Goal: Information Seeking & Learning: Learn about a topic

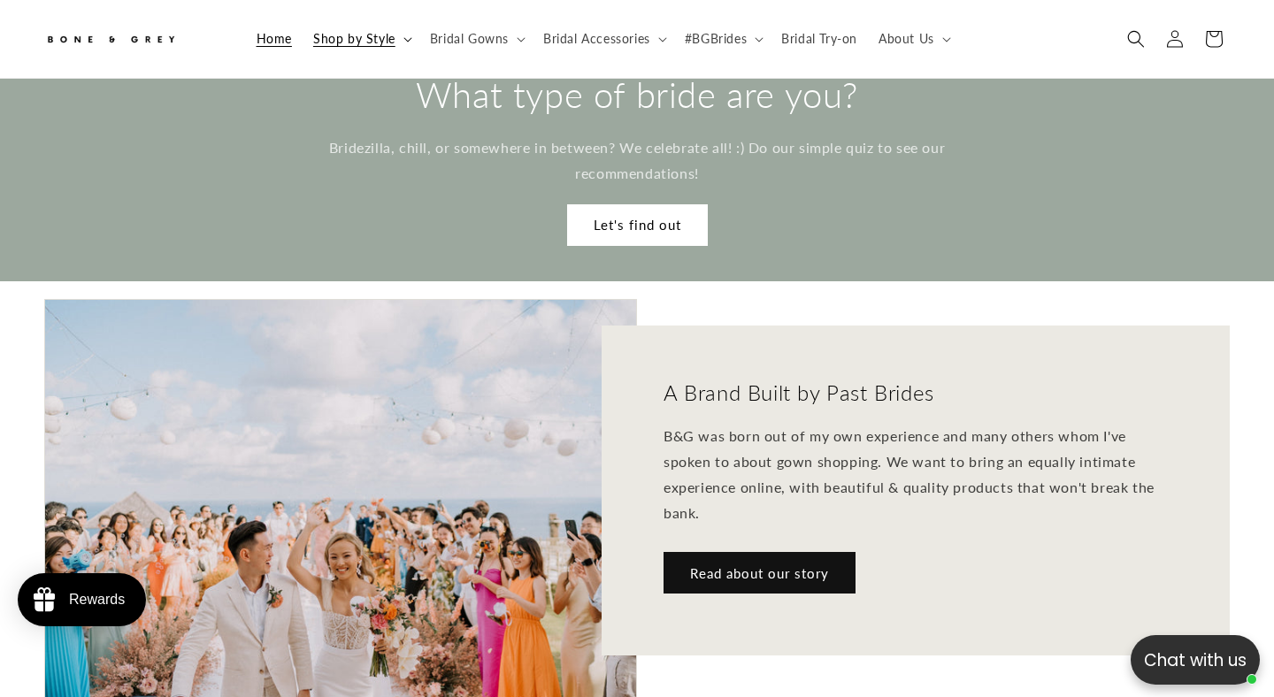
click at [403, 39] on icon at bounding box center [407, 39] width 9 height 5
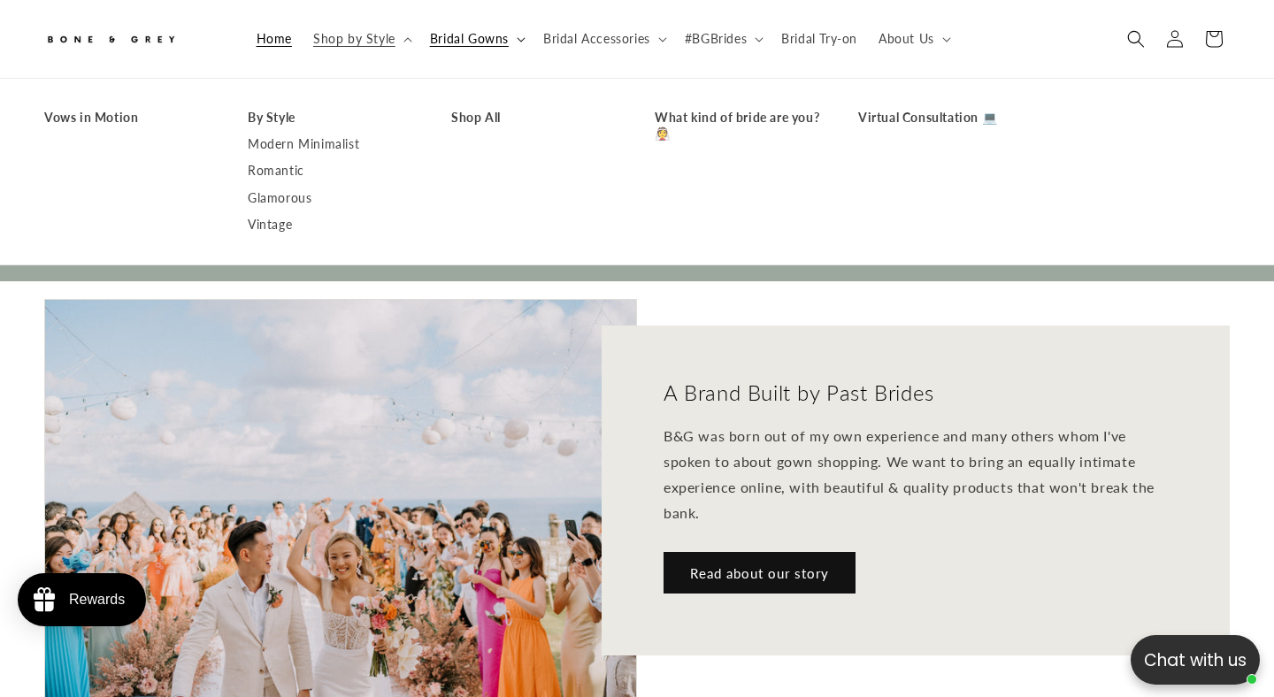
click at [507, 41] on summary "Bridal Gowns" at bounding box center [475, 38] width 113 height 37
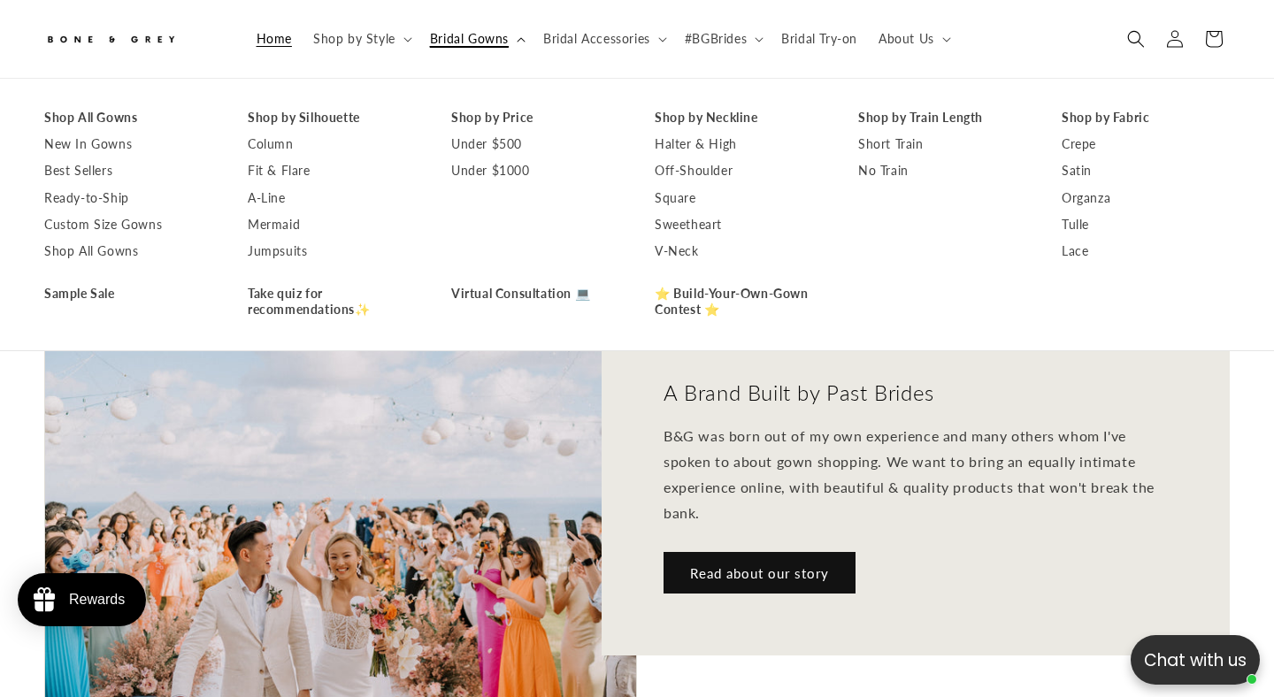
scroll to position [0, 430]
click at [653, 47] on summary "Bridal Accessories" at bounding box center [604, 38] width 142 height 37
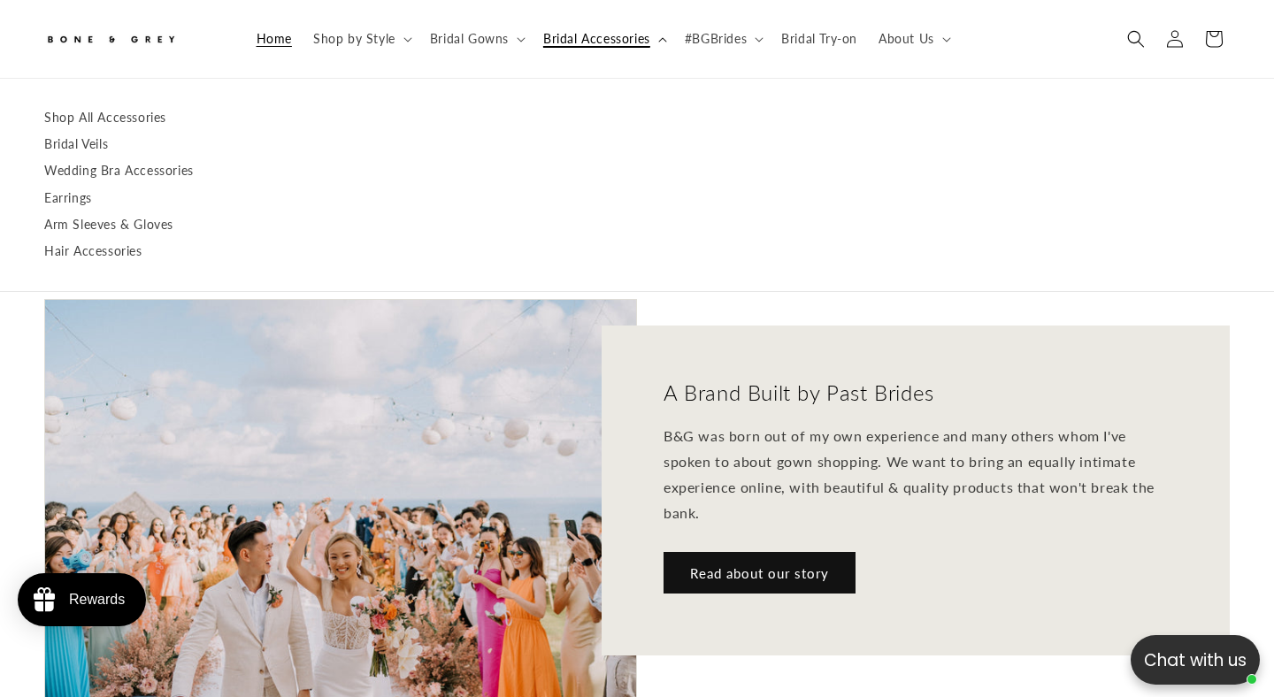
scroll to position [0, 860]
click at [939, 43] on summary "About Us" at bounding box center [913, 38] width 90 height 37
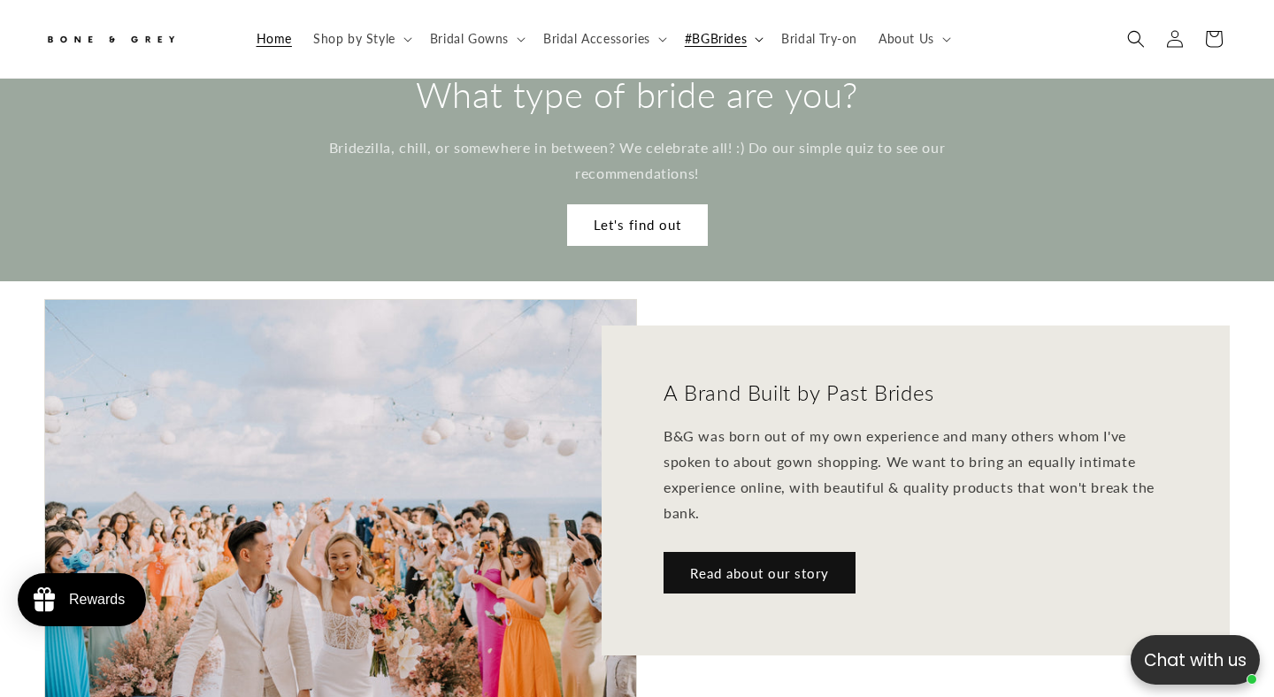
click at [753, 47] on summary "#BGBrides" at bounding box center [722, 38] width 96 height 37
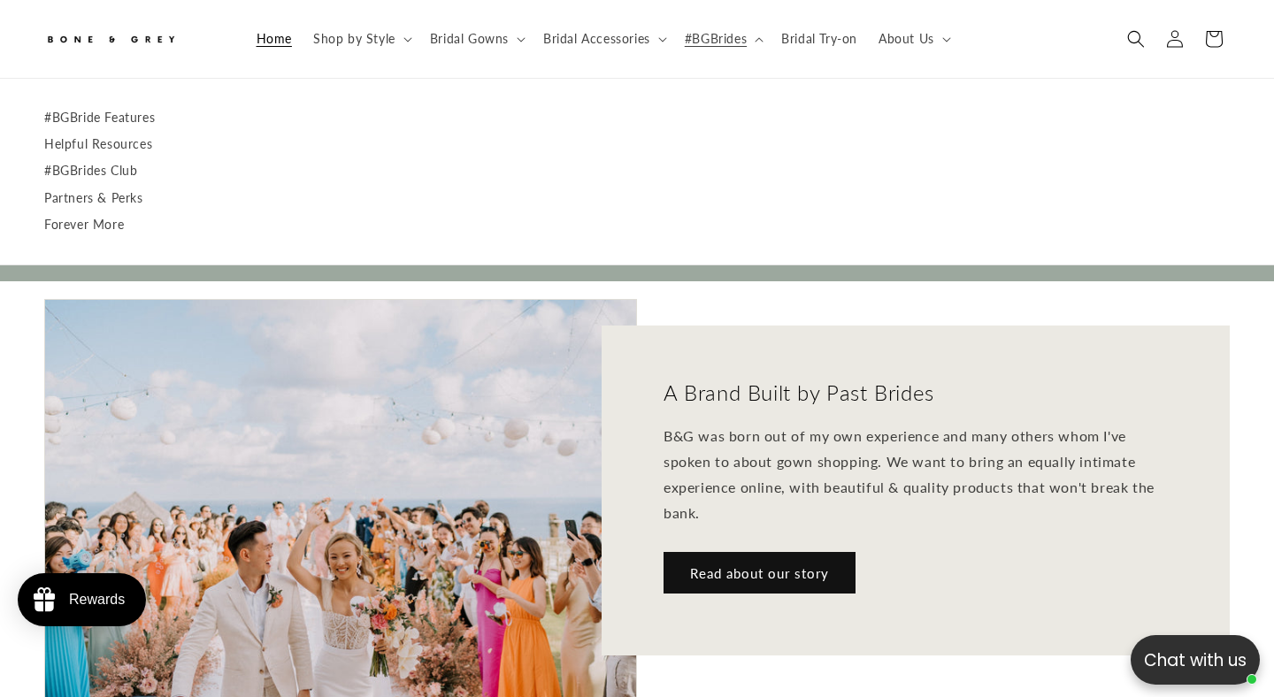
click at [949, 632] on div "A Brand Built by Past Brides B&G was born out of my own experience and many oth…" at bounding box center [933, 502] width 593 height 407
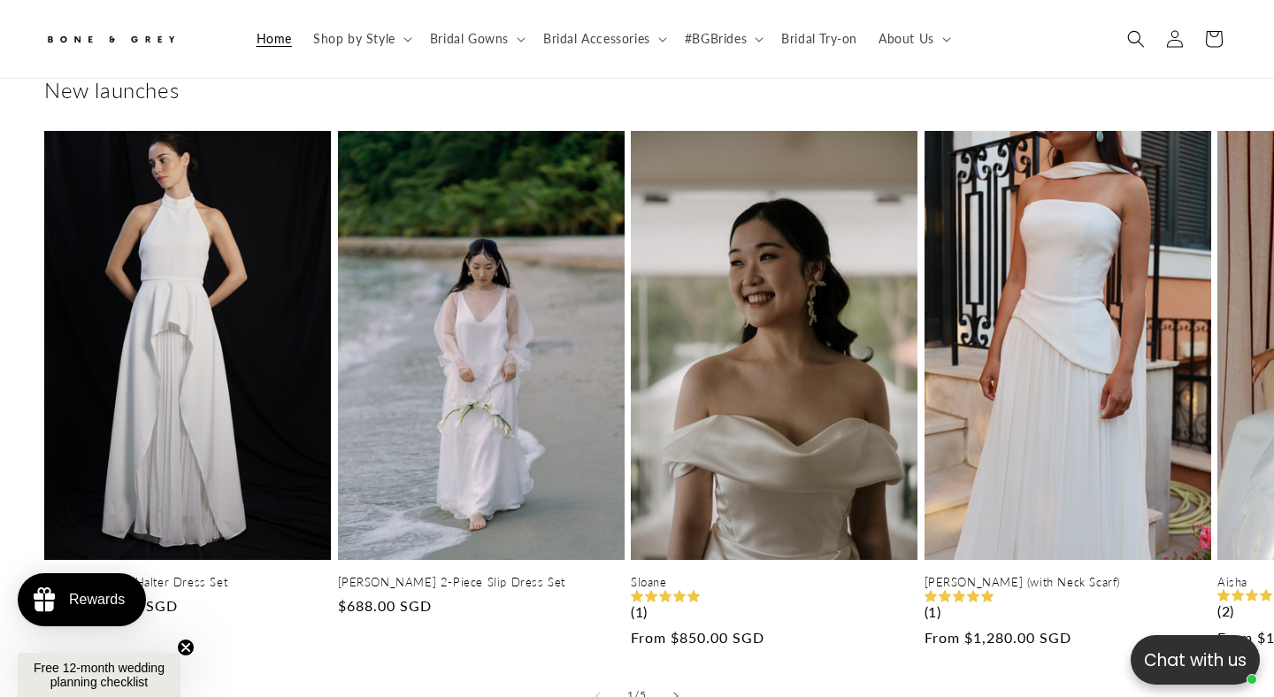
scroll to position [0, 430]
click at [675, 692] on icon "Slide right" at bounding box center [675, 696] width 5 height 9
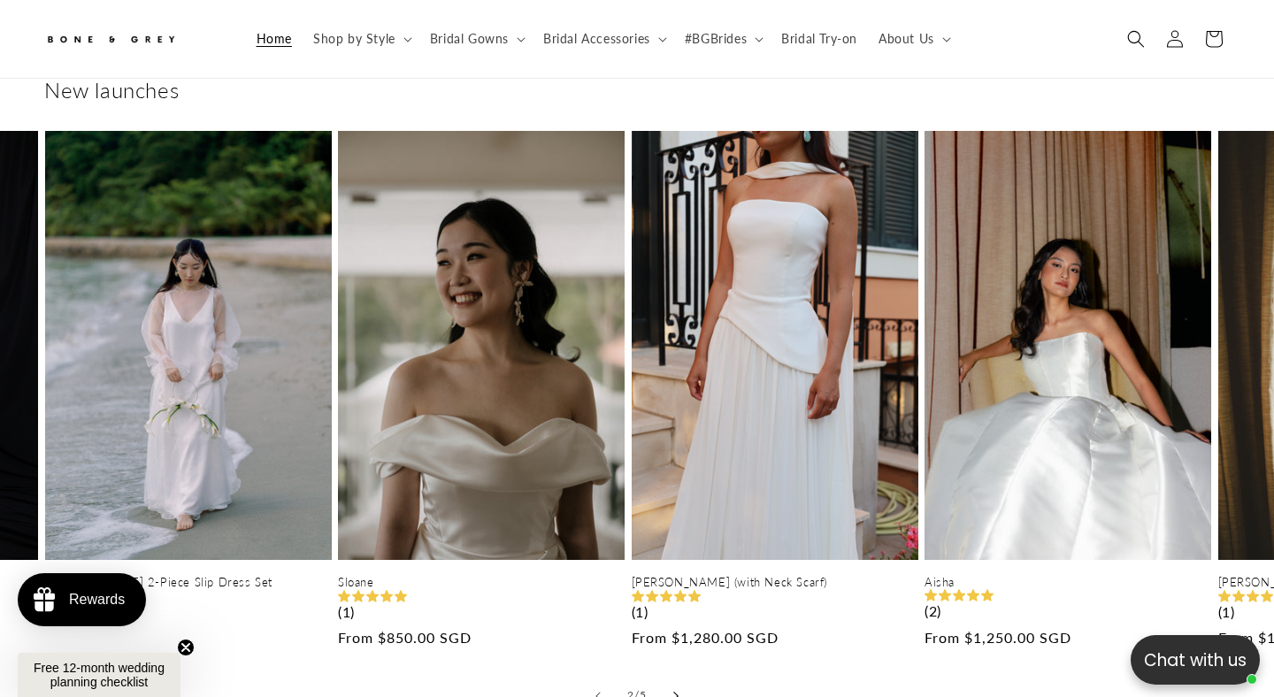
click at [675, 692] on icon "Slide right" at bounding box center [675, 696] width 5 height 9
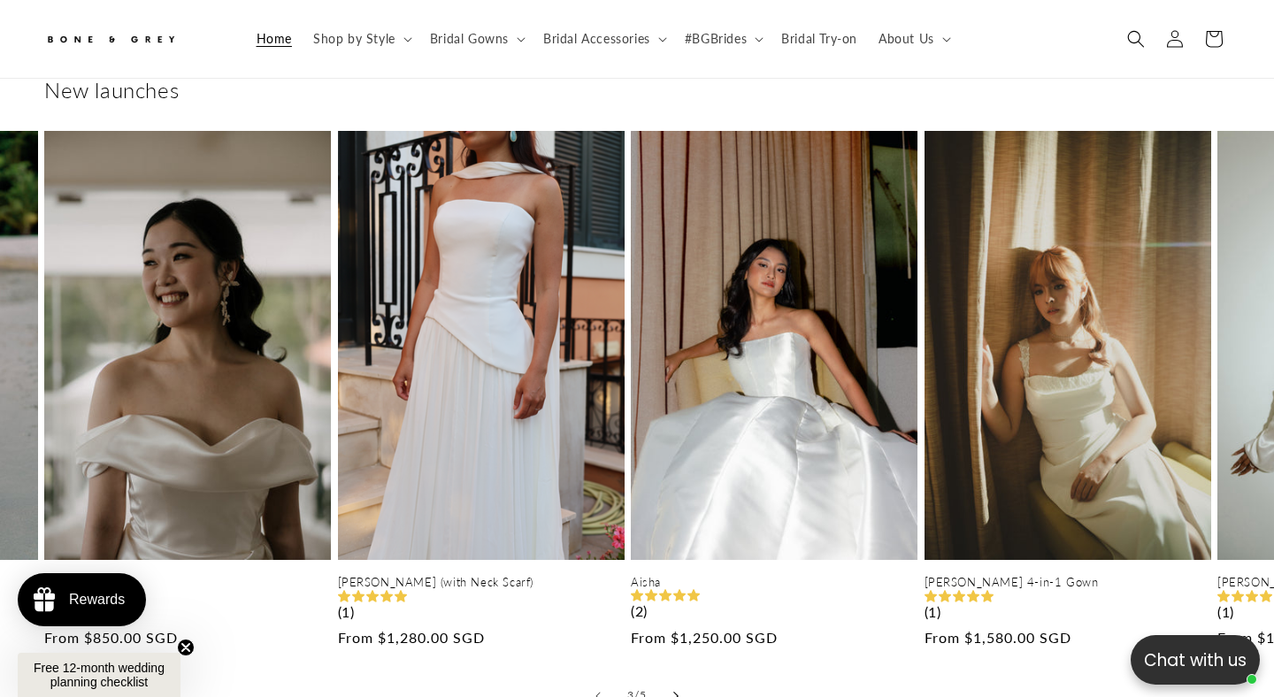
click at [675, 692] on icon "Slide right" at bounding box center [675, 696] width 5 height 9
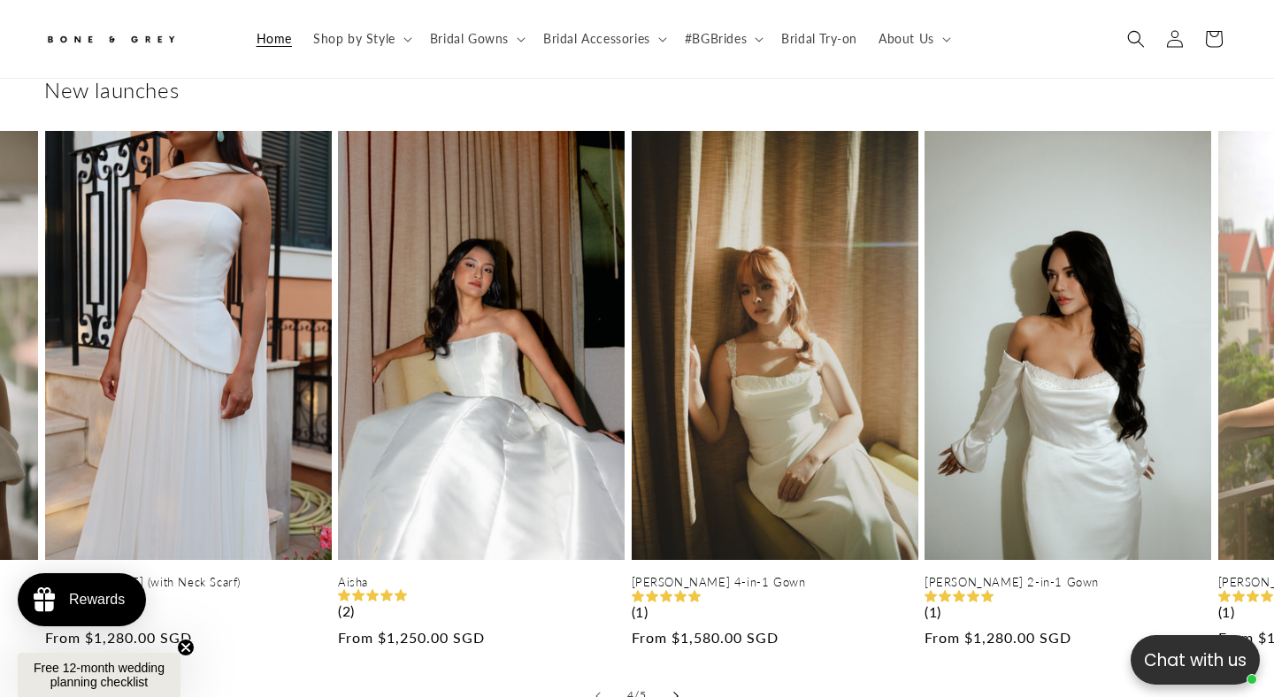
click at [675, 692] on icon "Slide right" at bounding box center [675, 696] width 5 height 9
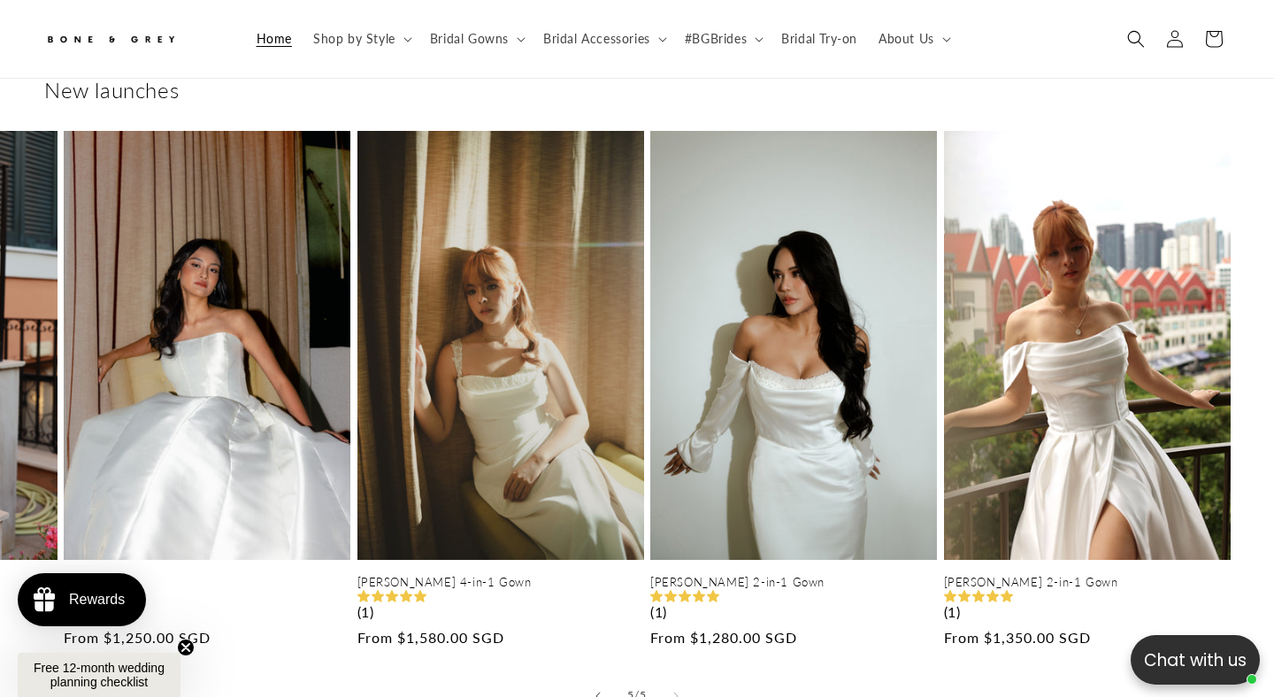
scroll to position [0, 860]
click at [403, 47] on summary "Shop by Style" at bounding box center [361, 38] width 117 height 37
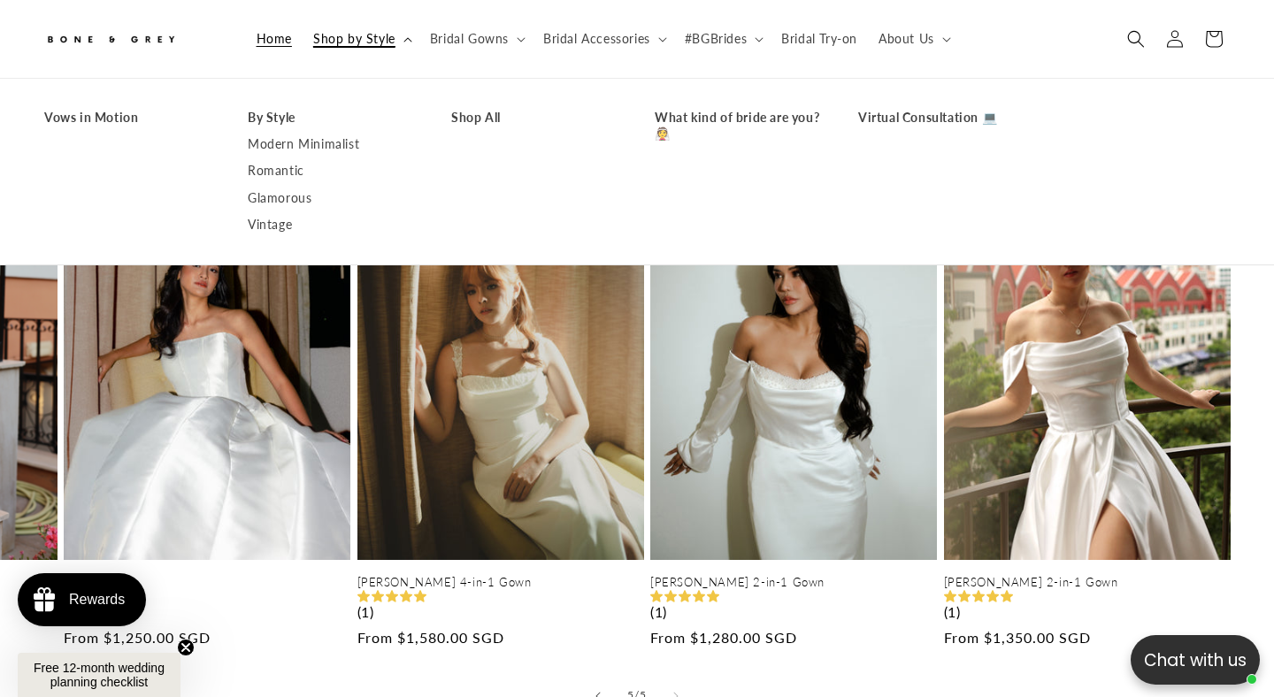
scroll to position [0, 0]
click at [518, 39] on icon at bounding box center [521, 39] width 9 height 5
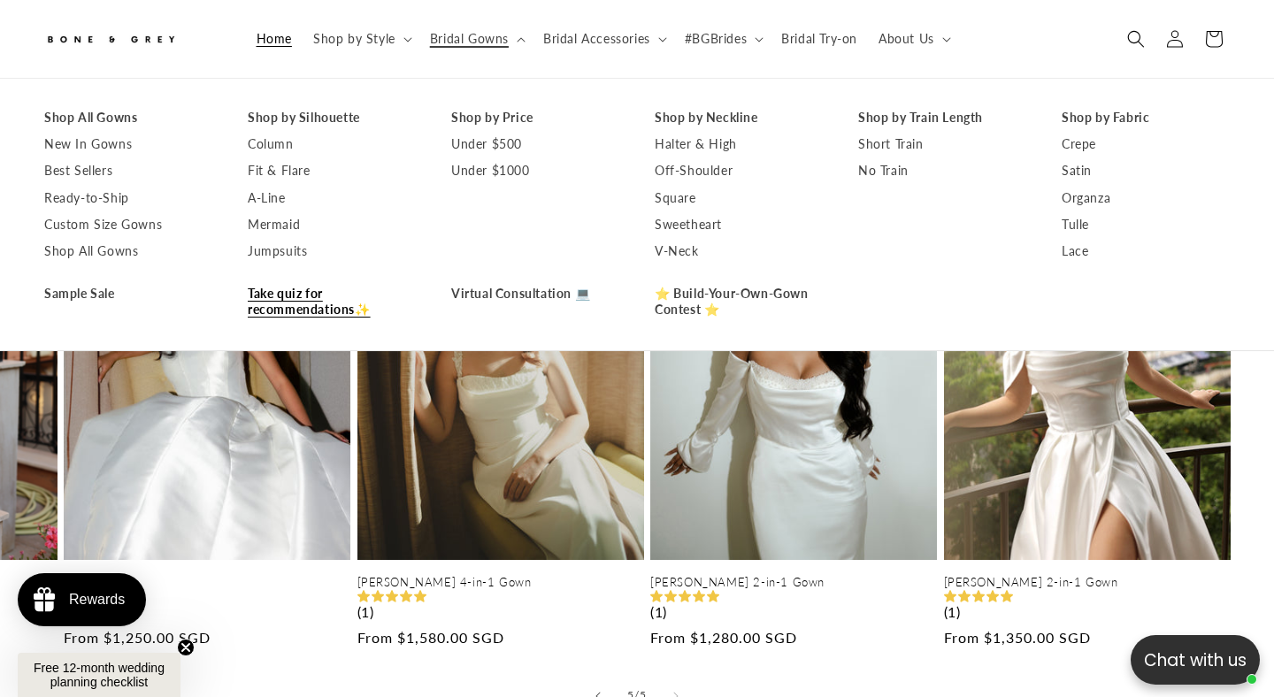
click at [300, 295] on link "Take quiz for recommendations✨" at bounding box center [332, 301] width 168 height 42
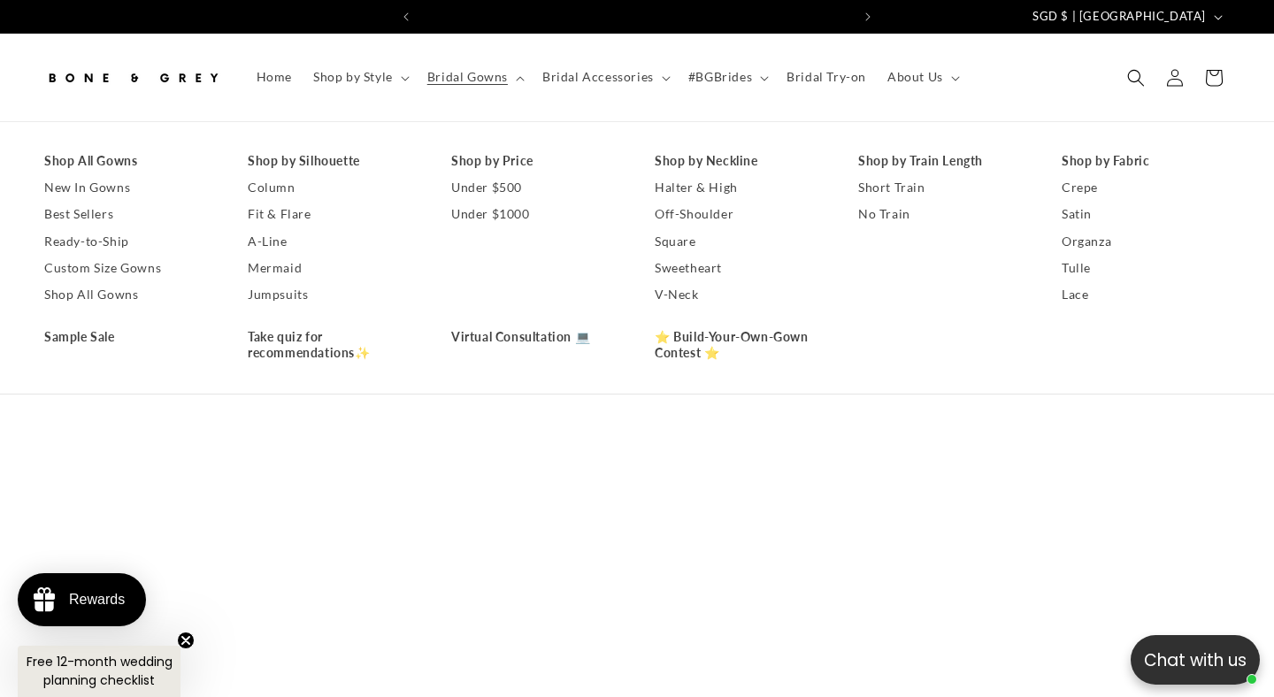
scroll to position [0, 430]
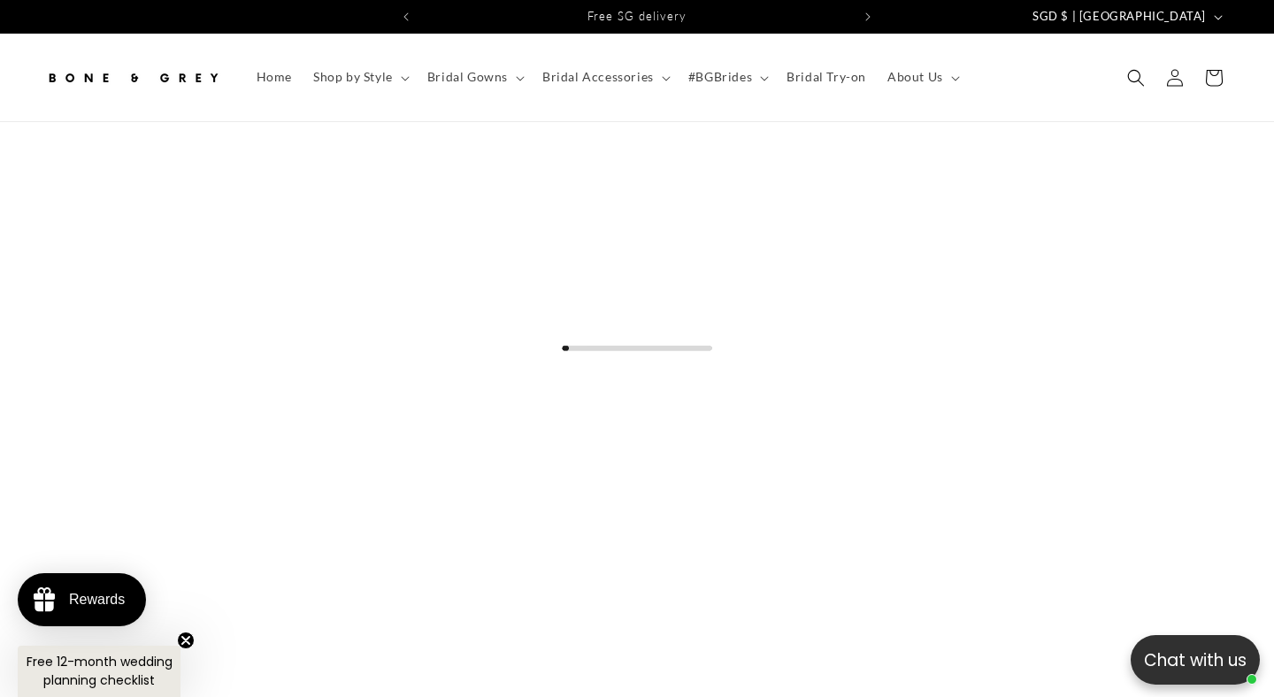
click at [510, 43] on header "Home Shop by Style Shop by Style Vows in Motion By Style" at bounding box center [637, 78] width 1274 height 88
click at [1186, 19] on span "SGD $ | [GEOGRAPHIC_DATA]" at bounding box center [1118, 17] width 173 height 18
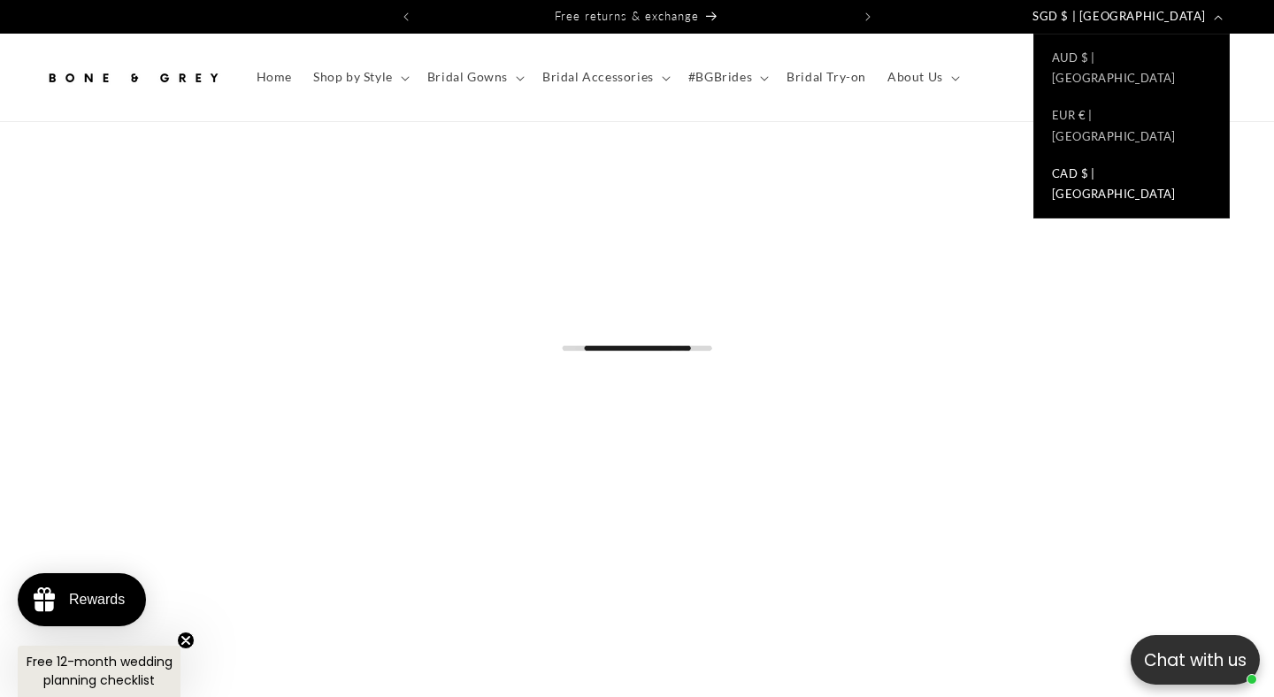
click at [1125, 156] on link "CAD $ | Canada" at bounding box center [1131, 185] width 195 height 58
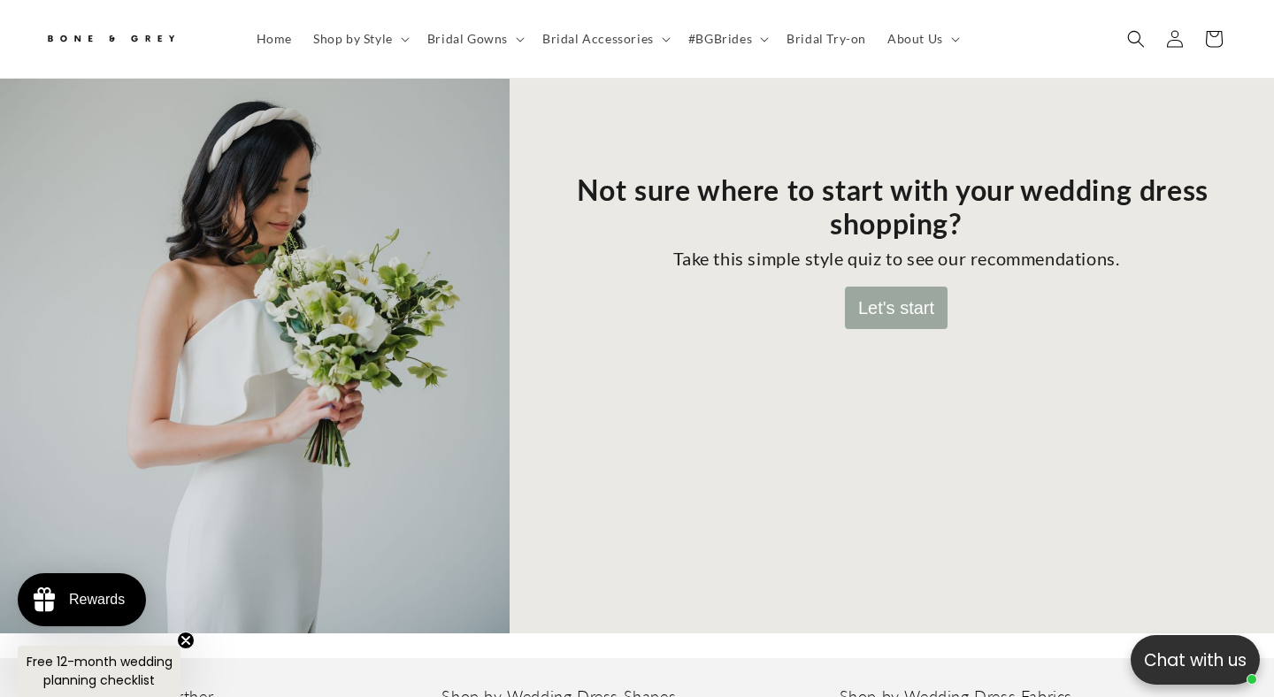
click at [884, 289] on button "Let's start" at bounding box center [896, 308] width 103 height 42
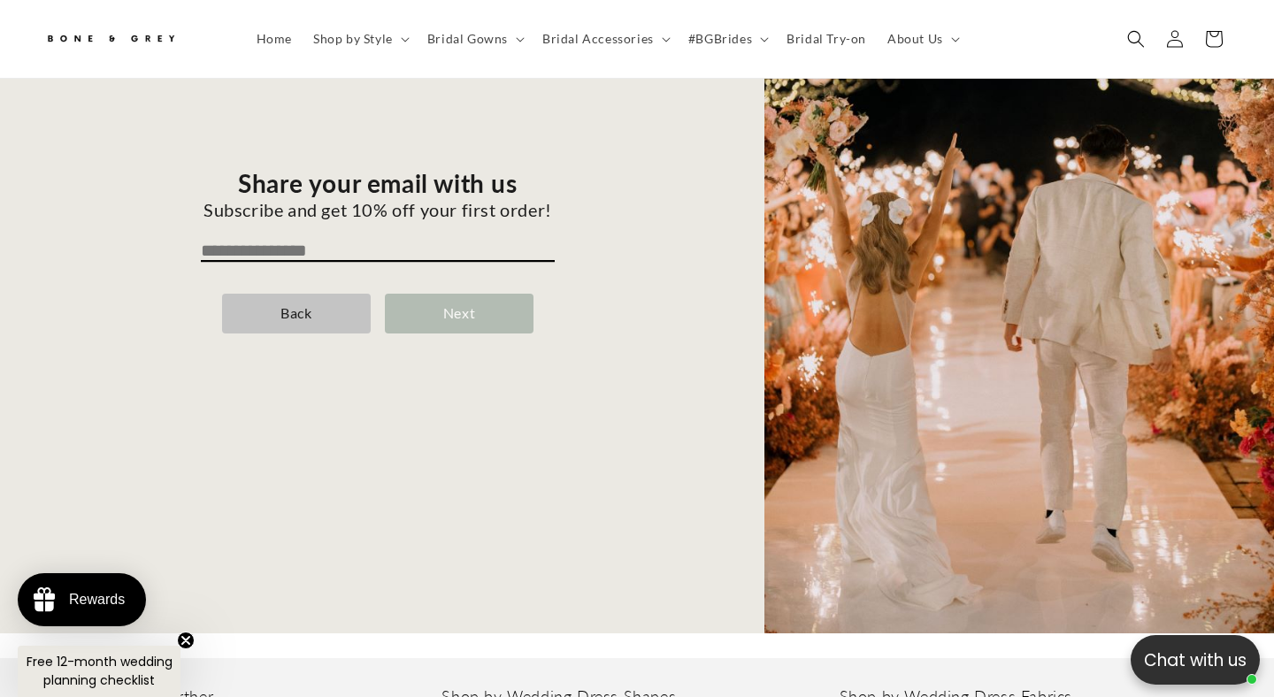
click at [454, 299] on div "Next" at bounding box center [459, 314] width 149 height 40
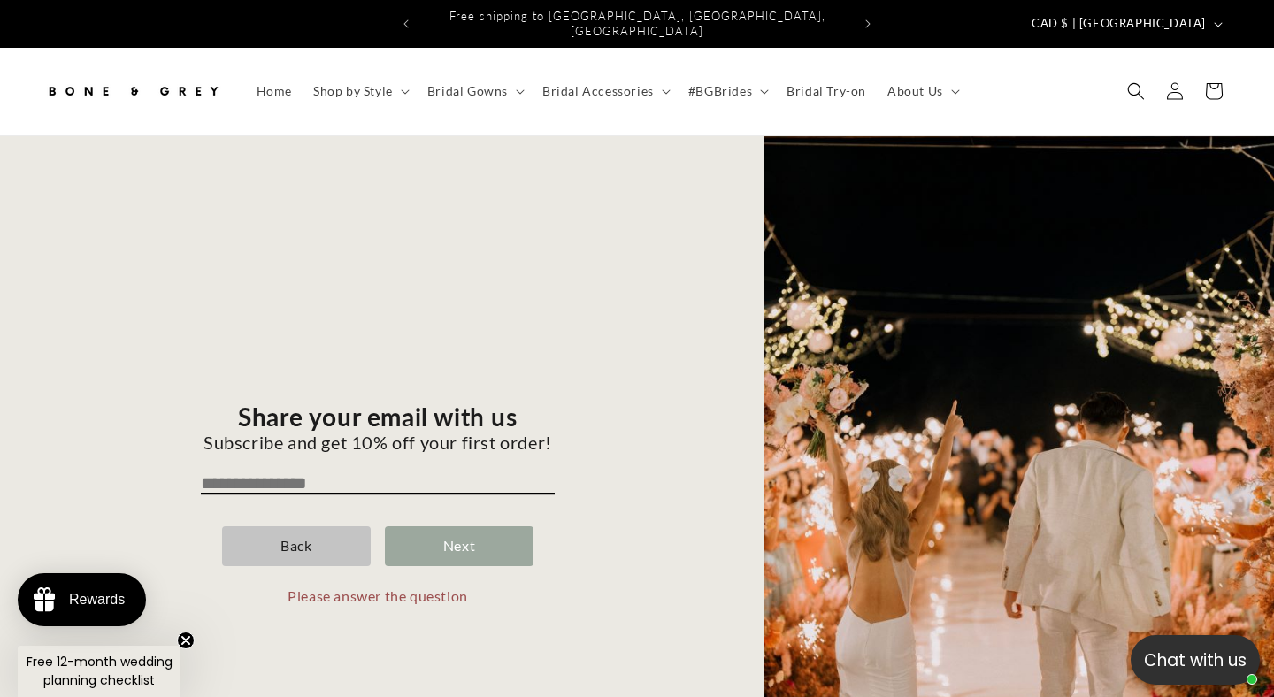
click at [186, 639] on icon "Close teaser" at bounding box center [185, 640] width 7 height 7
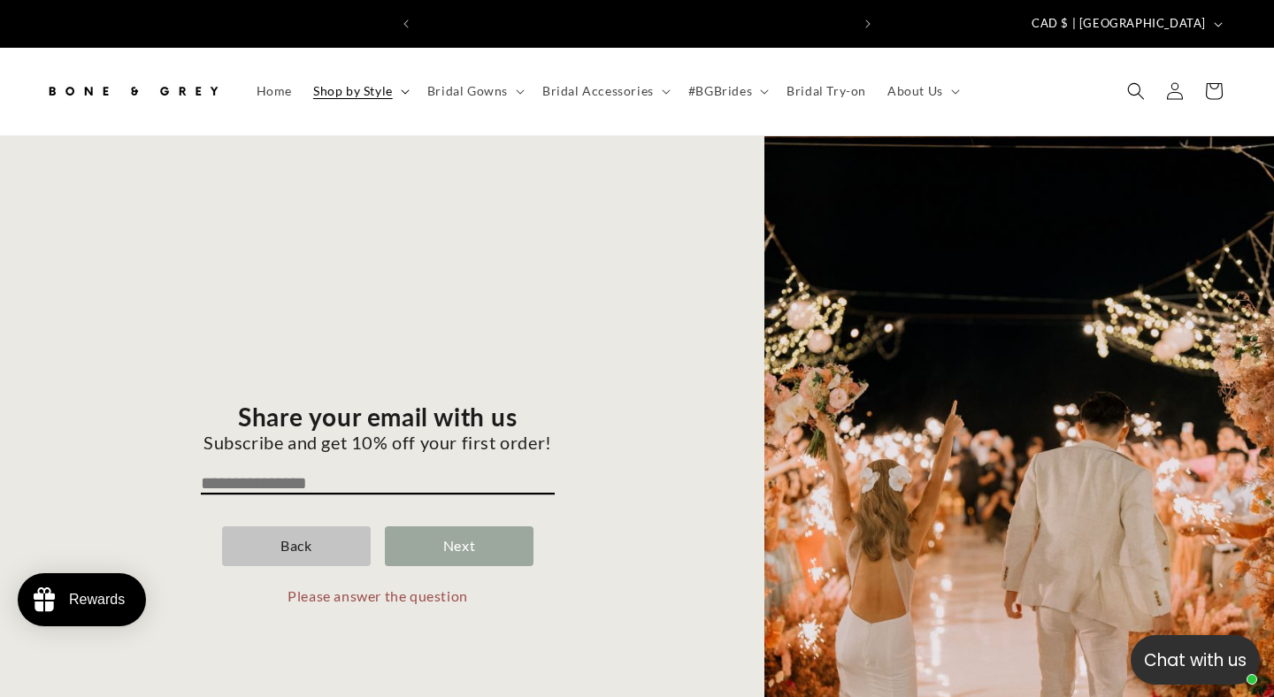
scroll to position [0, 860]
click at [396, 91] on summary "Shop by Style" at bounding box center [360, 91] width 114 height 37
click at [508, 78] on summary "Bridal Gowns" at bounding box center [474, 91] width 115 height 37
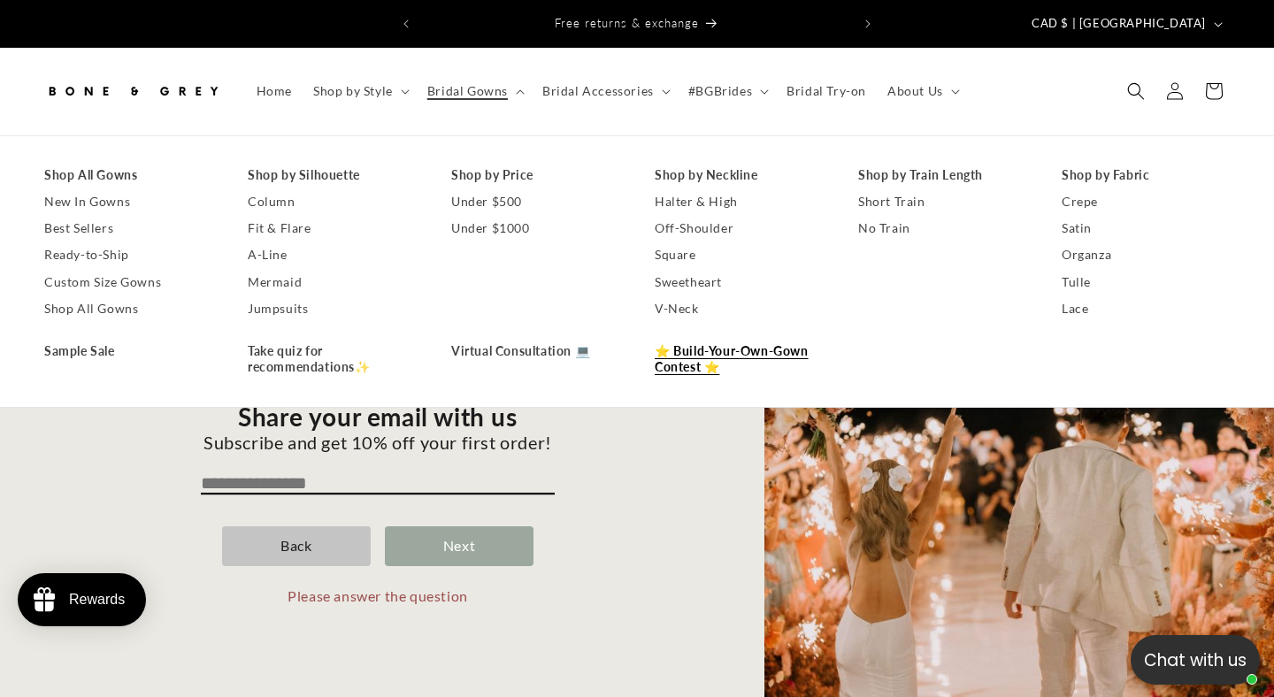
click at [697, 342] on link "⭐ Build-Your-Own-Gown Contest ⭐" at bounding box center [739, 359] width 168 height 42
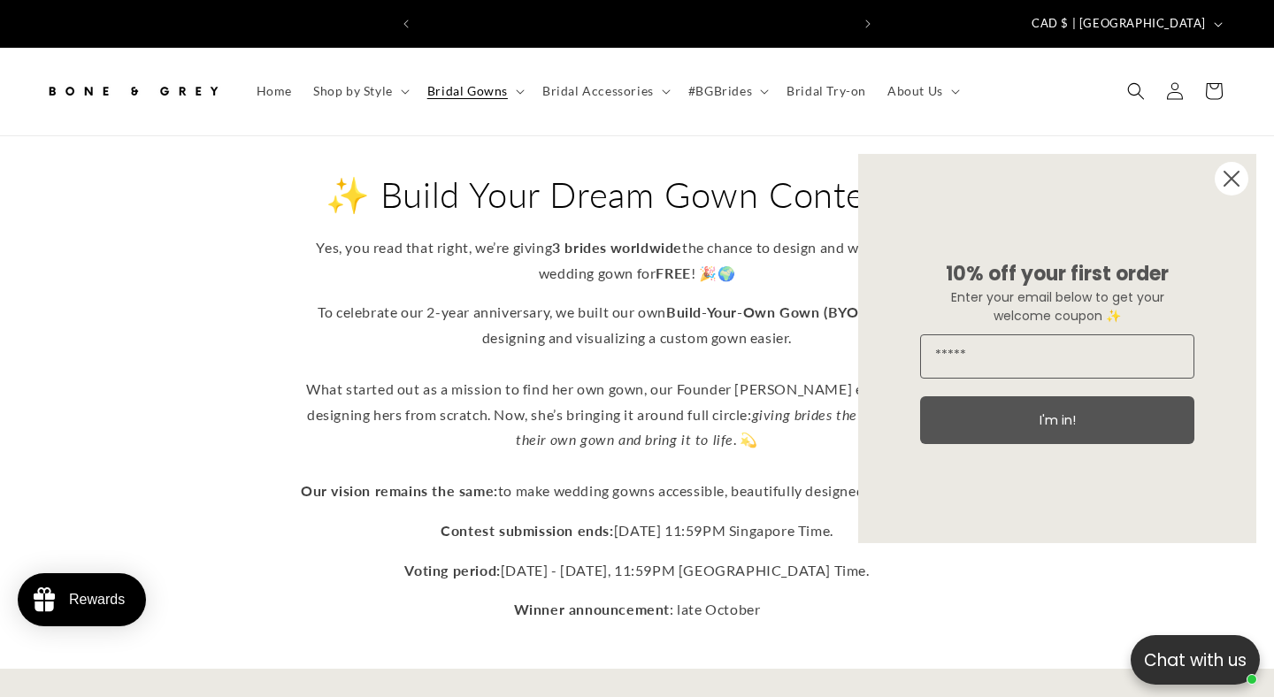
scroll to position [0, 430]
click at [1231, 174] on circle "Close dialog" at bounding box center [1232, 179] width 34 height 34
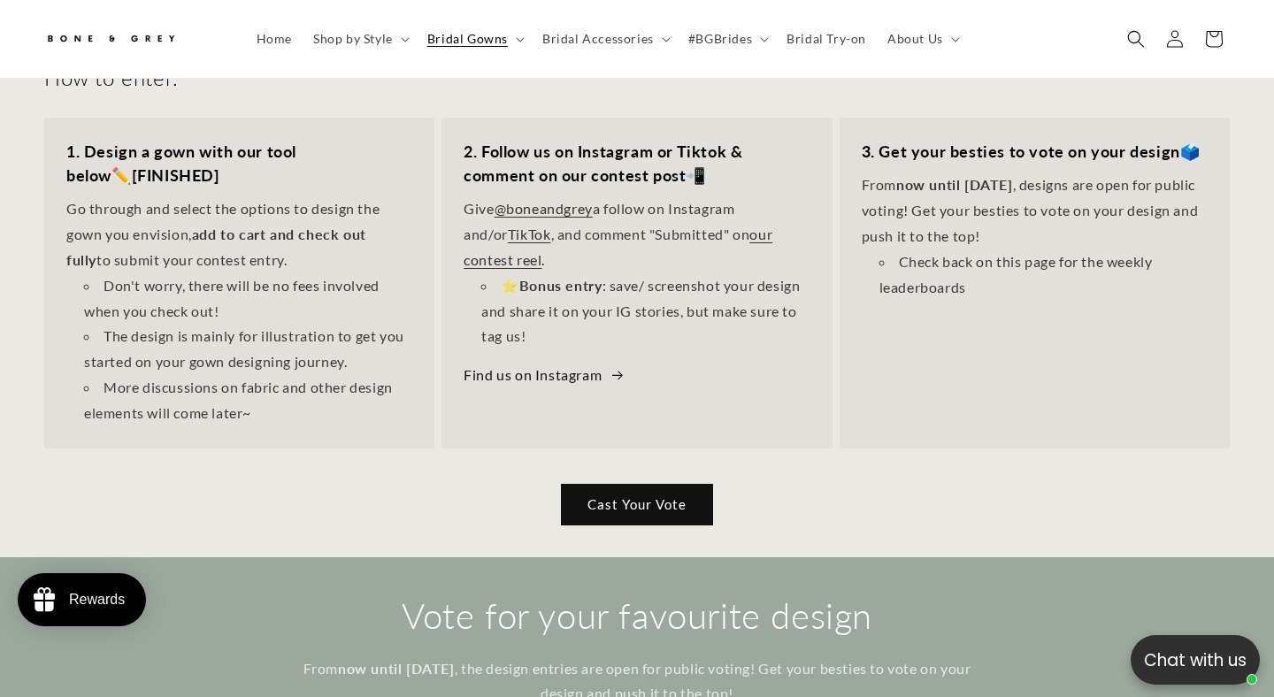
scroll to position [0, 860]
click at [247, 142] on strong "1. Design a gown with our tool below" at bounding box center [181, 163] width 230 height 43
click at [600, 491] on link "Cast Your Vote" at bounding box center [637, 505] width 152 height 42
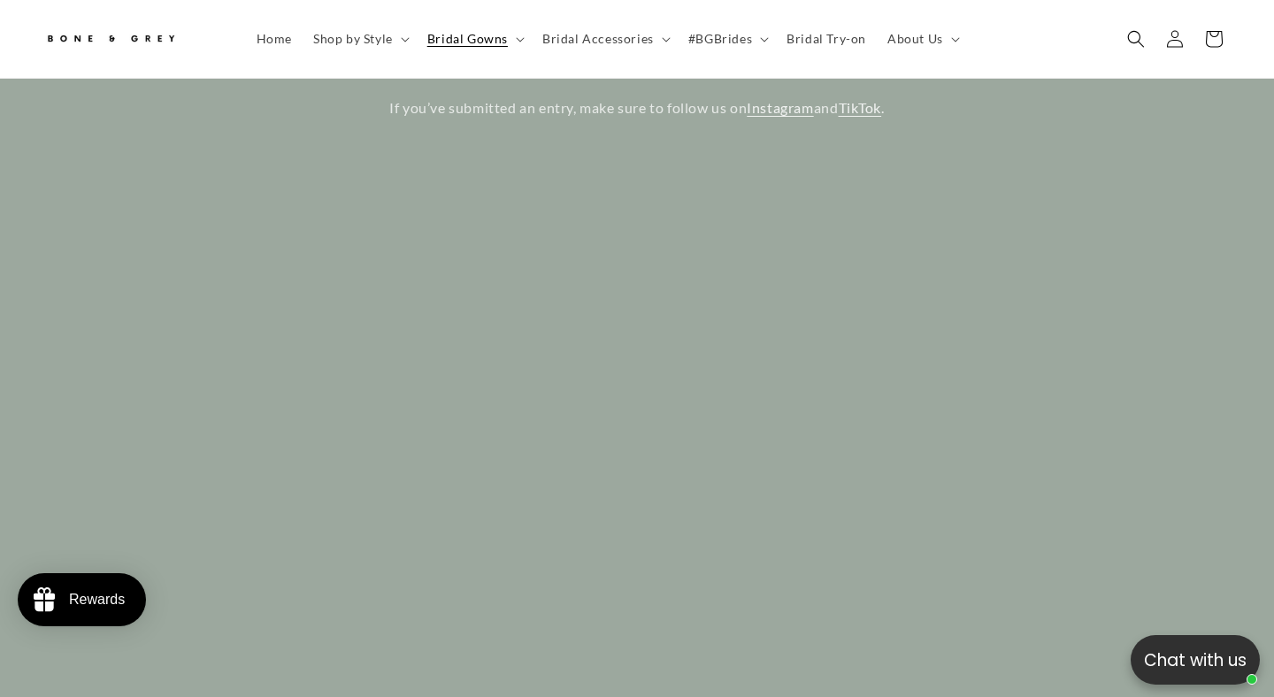
scroll to position [1321, 0]
